Goal: Find contact information: Find contact information

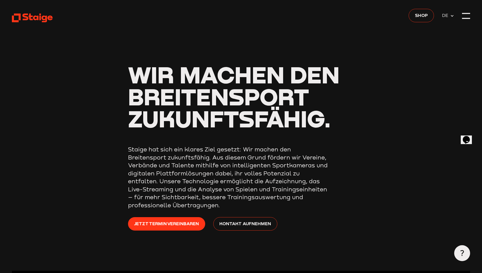
click at [463, 15] on div at bounding box center [466, 16] width 8 height 8
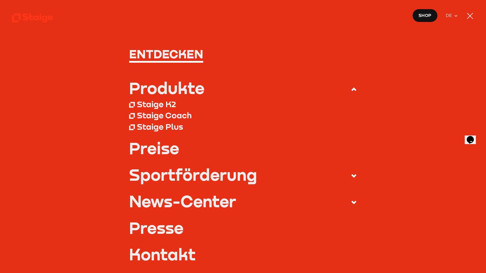
click at [466, 15] on div at bounding box center [470, 16] width 8 height 8
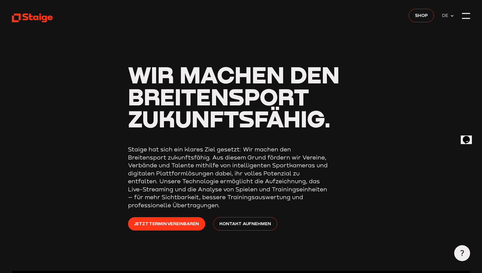
click at [450, 15] on icon at bounding box center [452, 16] width 4 height 4
click at [261, 224] on span "Kontakt aufnehmen" at bounding box center [245, 223] width 52 height 7
